Goal: Obtain resource: Download file/media

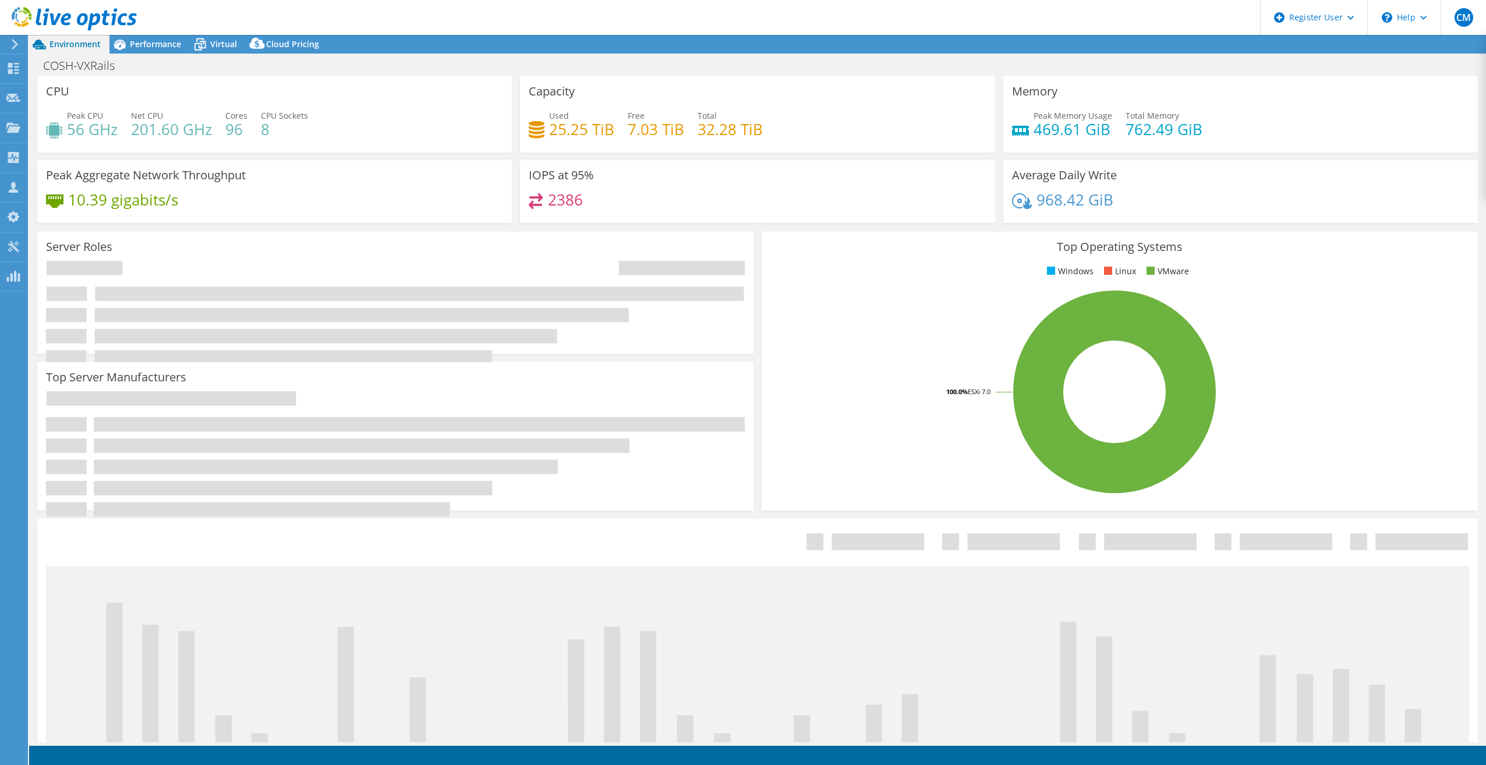
select select "USD"
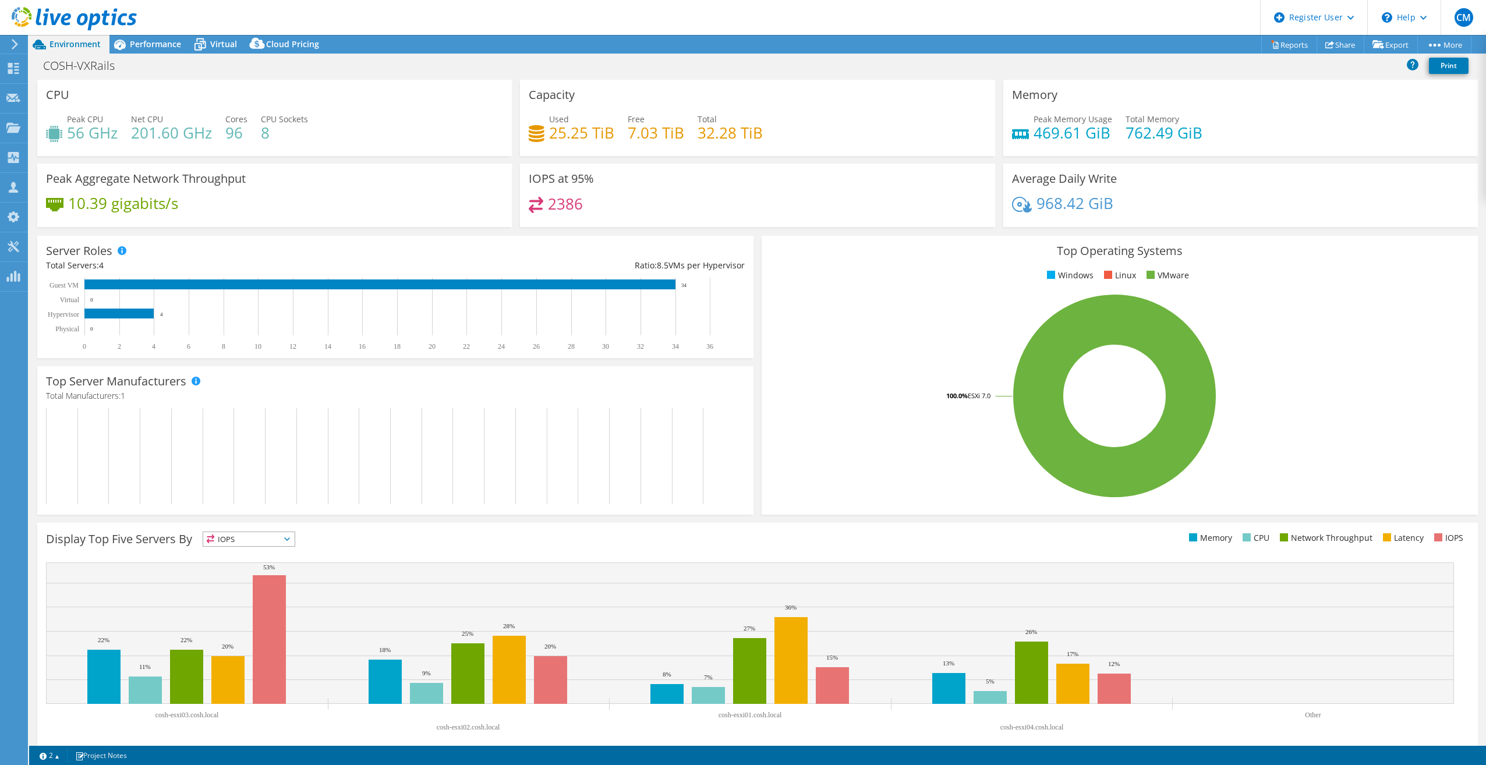
click at [373, 204] on div "10.39 gigabits/s" at bounding box center [274, 209] width 457 height 24
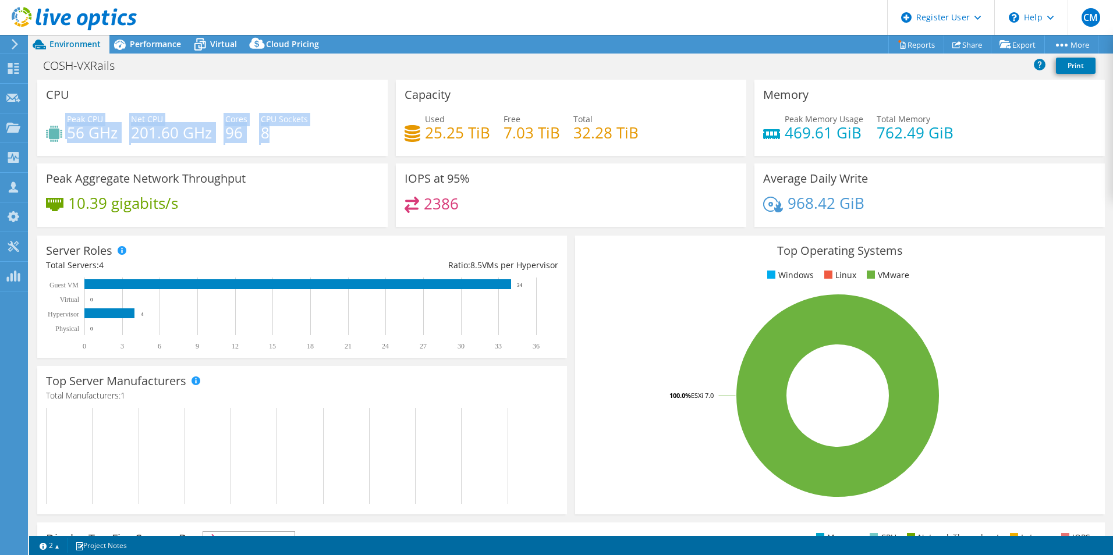
drag, startPoint x: 271, startPoint y: 126, endPoint x: 123, endPoint y: 98, distance: 151.2
click at [121, 99] on div "CPU Peak CPU 56 GHz Net CPU 201.60 GHz Cores 96 CPU Sockets 8" at bounding box center [212, 118] width 351 height 76
drag, startPoint x: 123, startPoint y: 98, endPoint x: 267, endPoint y: 83, distance: 144.6
click at [267, 83] on div "CPU Peak CPU 56 GHz Net CPU 201.60 GHz Cores 96 CPU Sockets 8" at bounding box center [212, 118] width 351 height 76
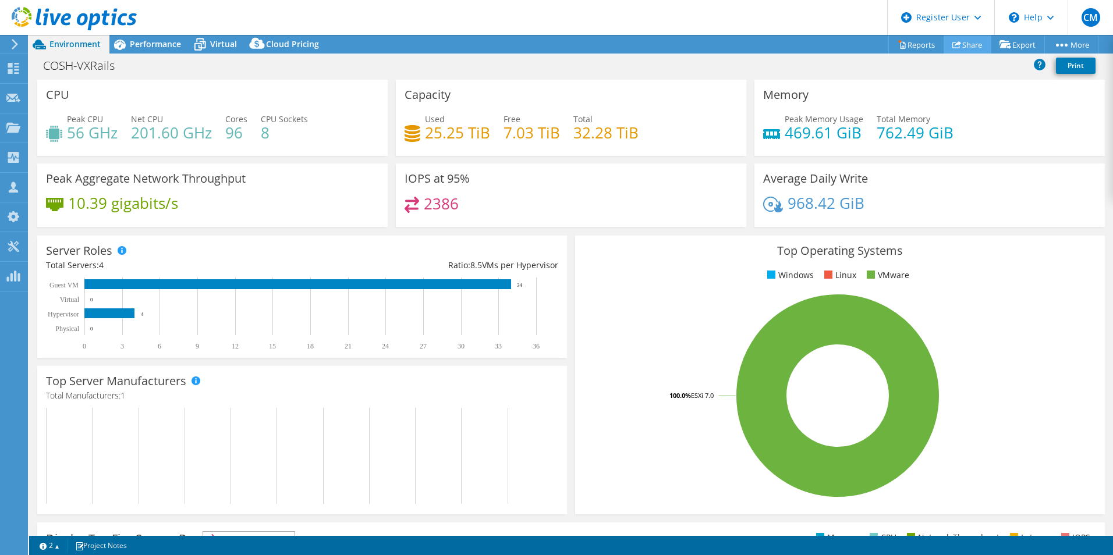
click at [964, 44] on link "Share" at bounding box center [968, 45] width 48 height 18
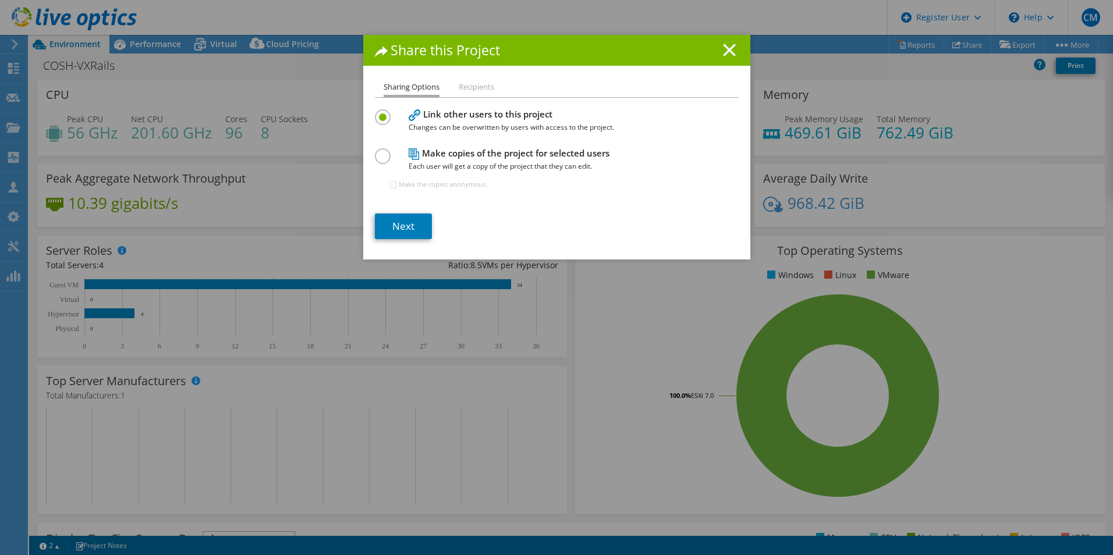
click at [723, 52] on icon at bounding box center [729, 50] width 13 height 13
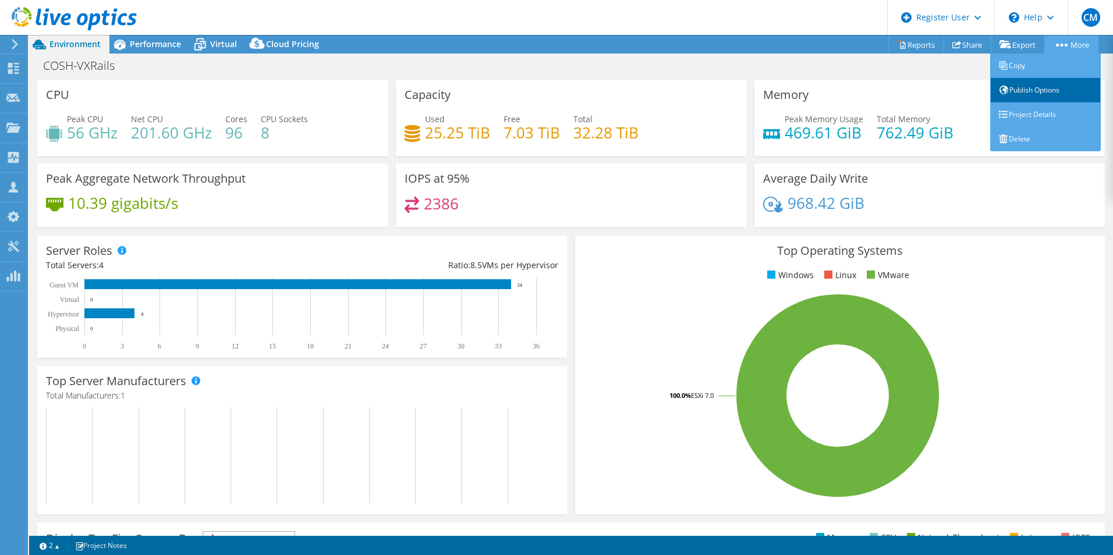
click at [1056, 83] on link "Publish Options" at bounding box center [1045, 90] width 111 height 24
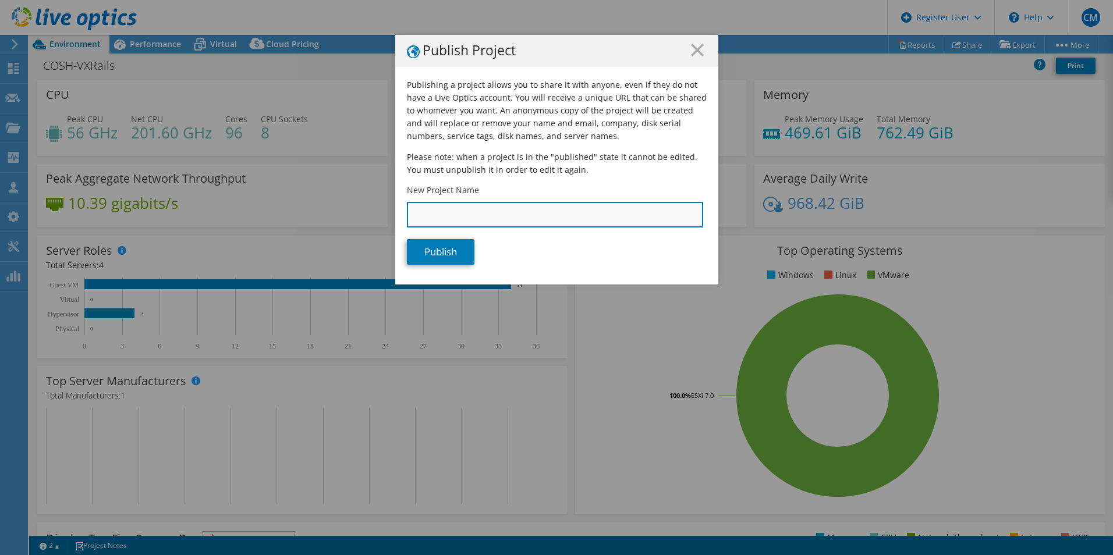
click at [536, 217] on input "New Project Name" at bounding box center [555, 215] width 296 height 26
click at [693, 50] on line at bounding box center [698, 50] width 12 height 12
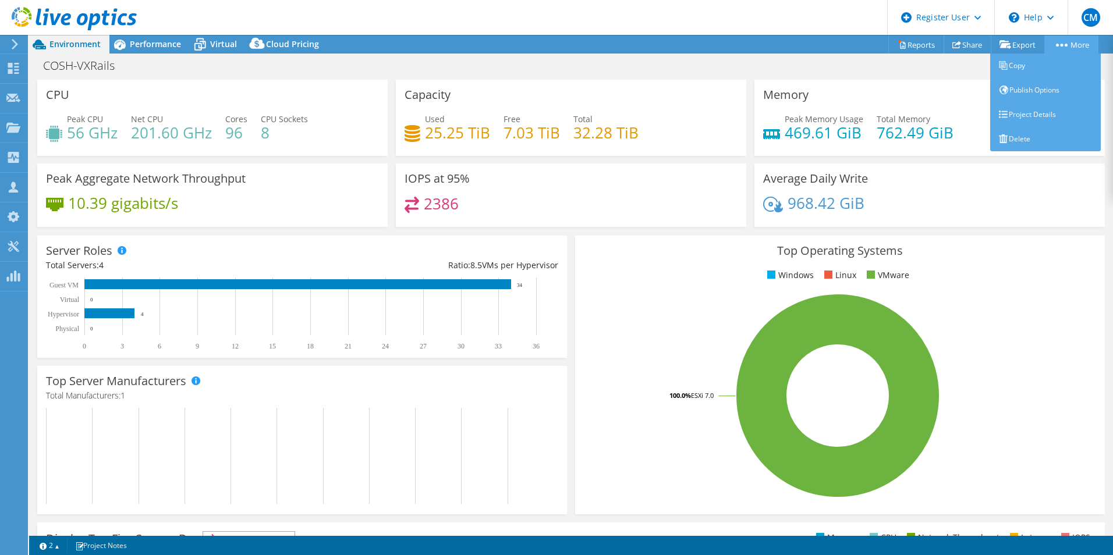
click at [1070, 43] on div "This project has been archived. No changes can be made, and graphs and summary …" at bounding box center [571, 295] width 1084 height 521
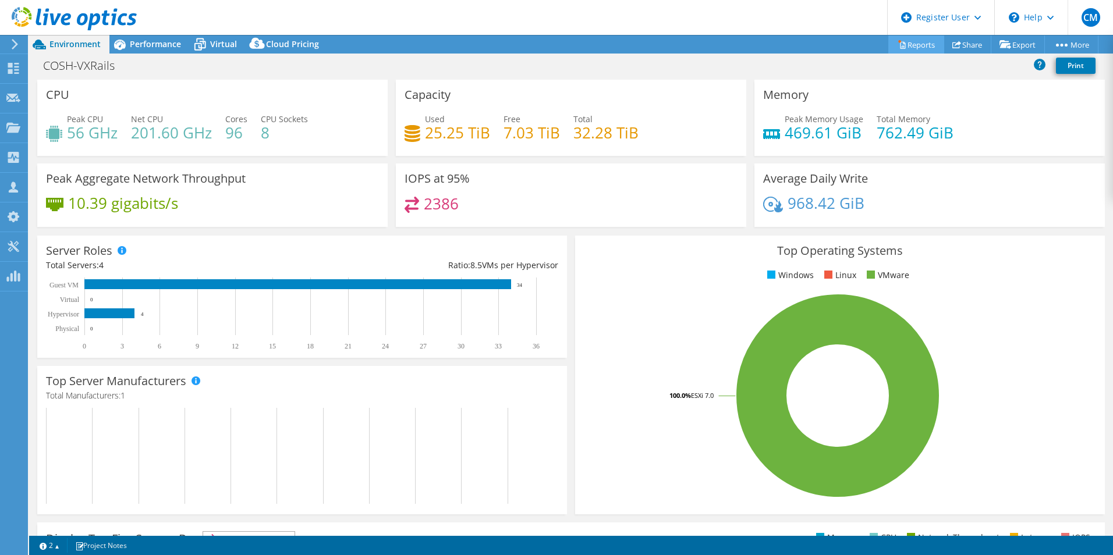
click at [903, 43] on link "Reports" at bounding box center [917, 45] width 56 height 18
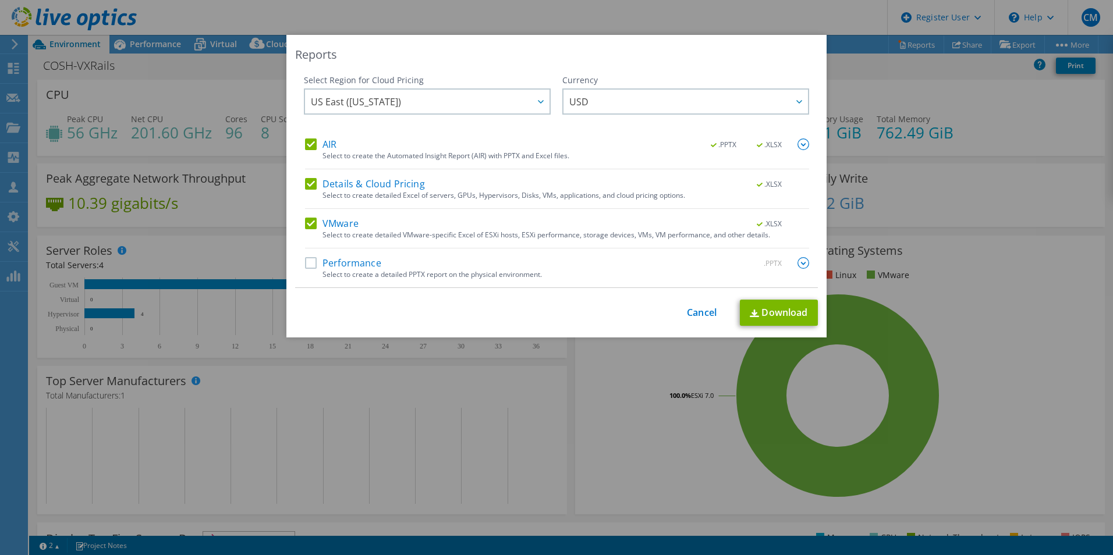
click at [311, 268] on label "Performance" at bounding box center [343, 263] width 76 height 12
click at [0, 0] on input "Performance" at bounding box center [0, 0] width 0 height 0
click at [780, 312] on link "Download" at bounding box center [779, 313] width 78 height 26
click at [763, 12] on div "Reports Select Region for Cloud Pricing Asia Pacific ([GEOGRAPHIC_DATA]) [GEOGR…" at bounding box center [556, 277] width 1113 height 555
